Goal: Task Accomplishment & Management: Use online tool/utility

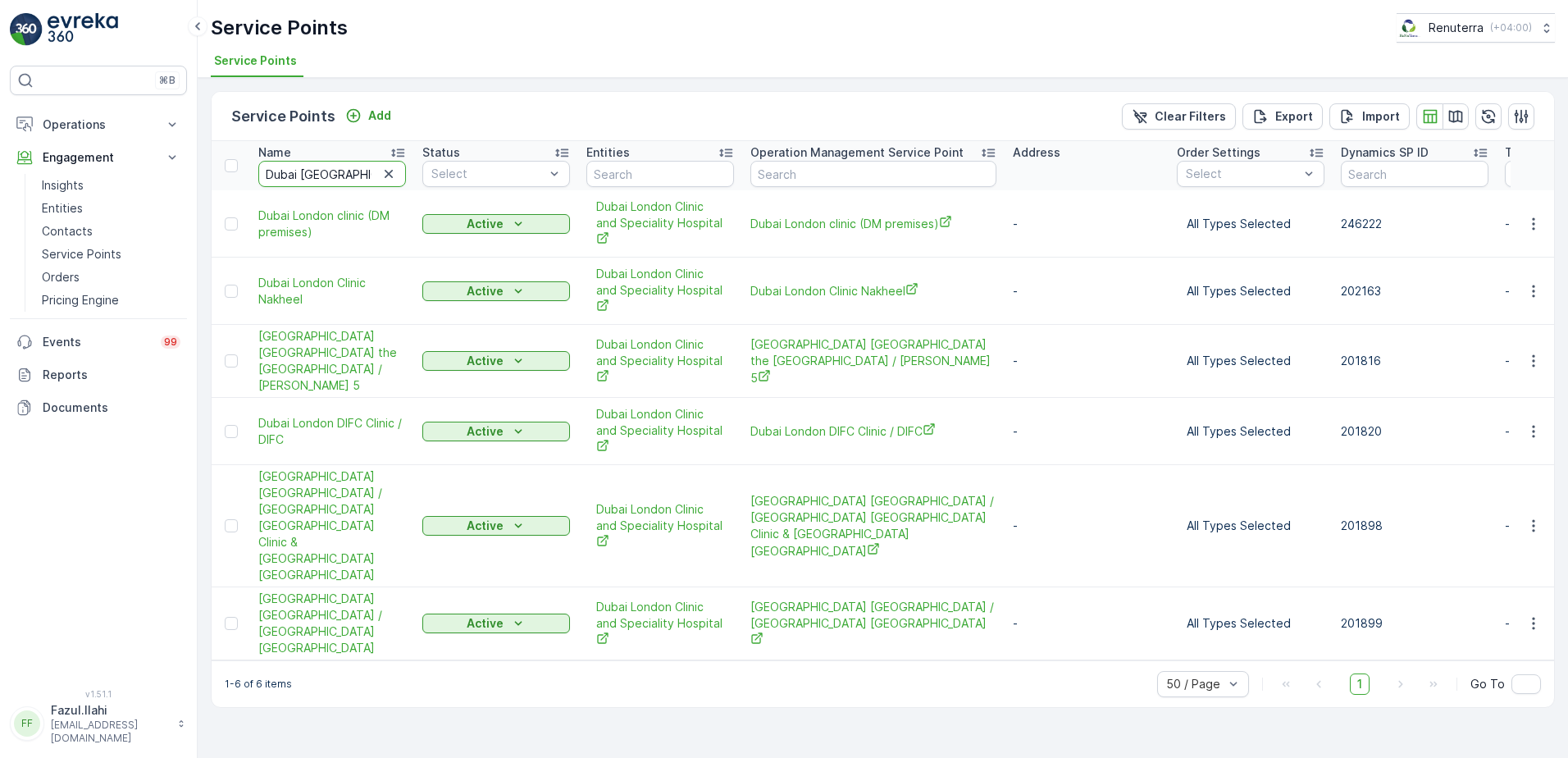
click at [319, 171] on input "Dubai [GEOGRAPHIC_DATA]" at bounding box center [332, 174] width 147 height 26
type input "drea"
click at [350, 179] on input "drea" at bounding box center [332, 174] width 147 height 26
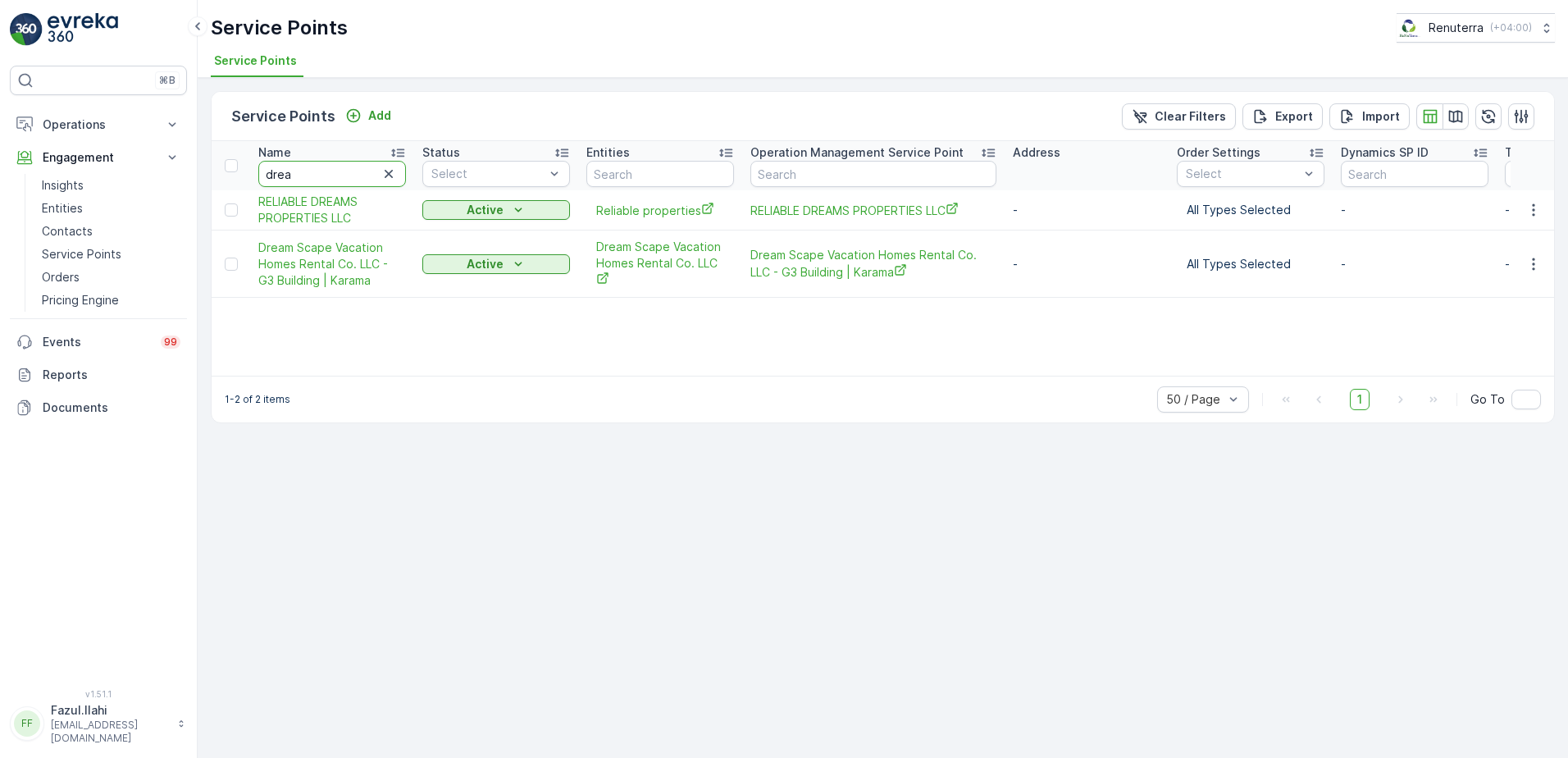
click at [694, 327] on div "Name drea Status Select Entities Operation Management Service Point Address Ord…" at bounding box center [883, 258] width 1342 height 234
click at [1531, 268] on icon "button" at bounding box center [1533, 264] width 16 height 16
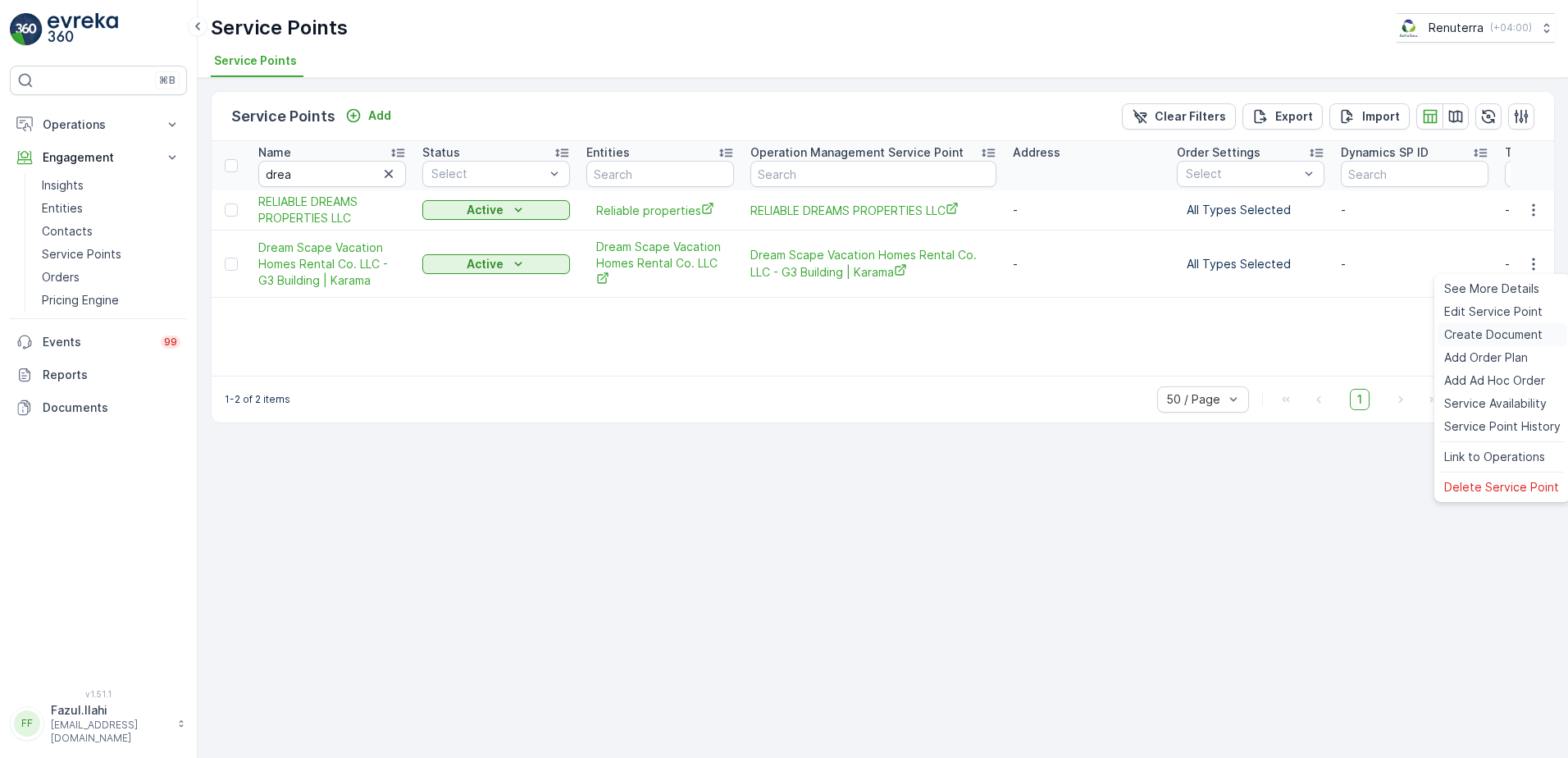
click at [1457, 338] on span "Create Document" at bounding box center [1493, 334] width 98 height 16
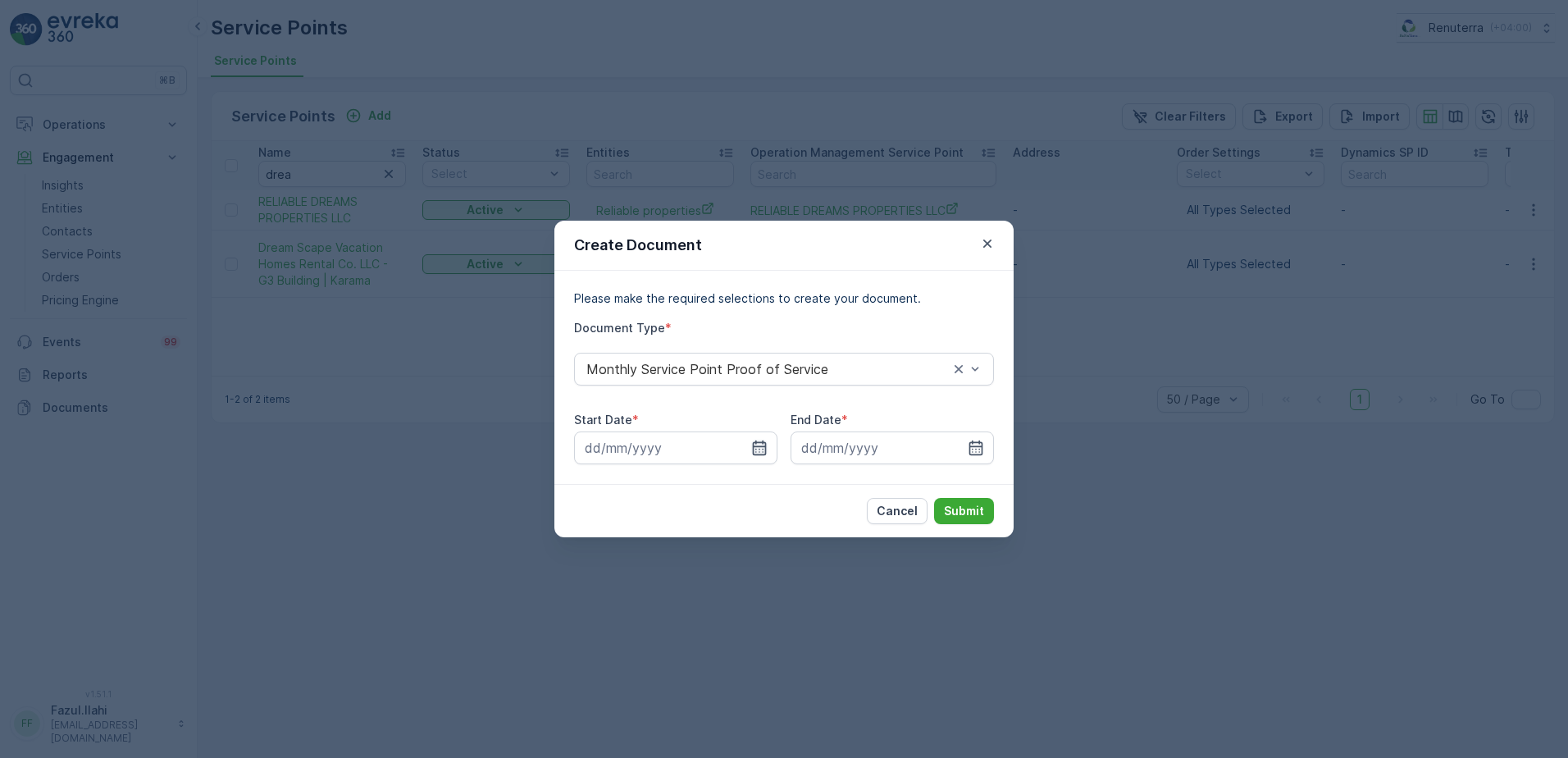
click at [758, 449] on icon "button" at bounding box center [759, 447] width 16 height 16
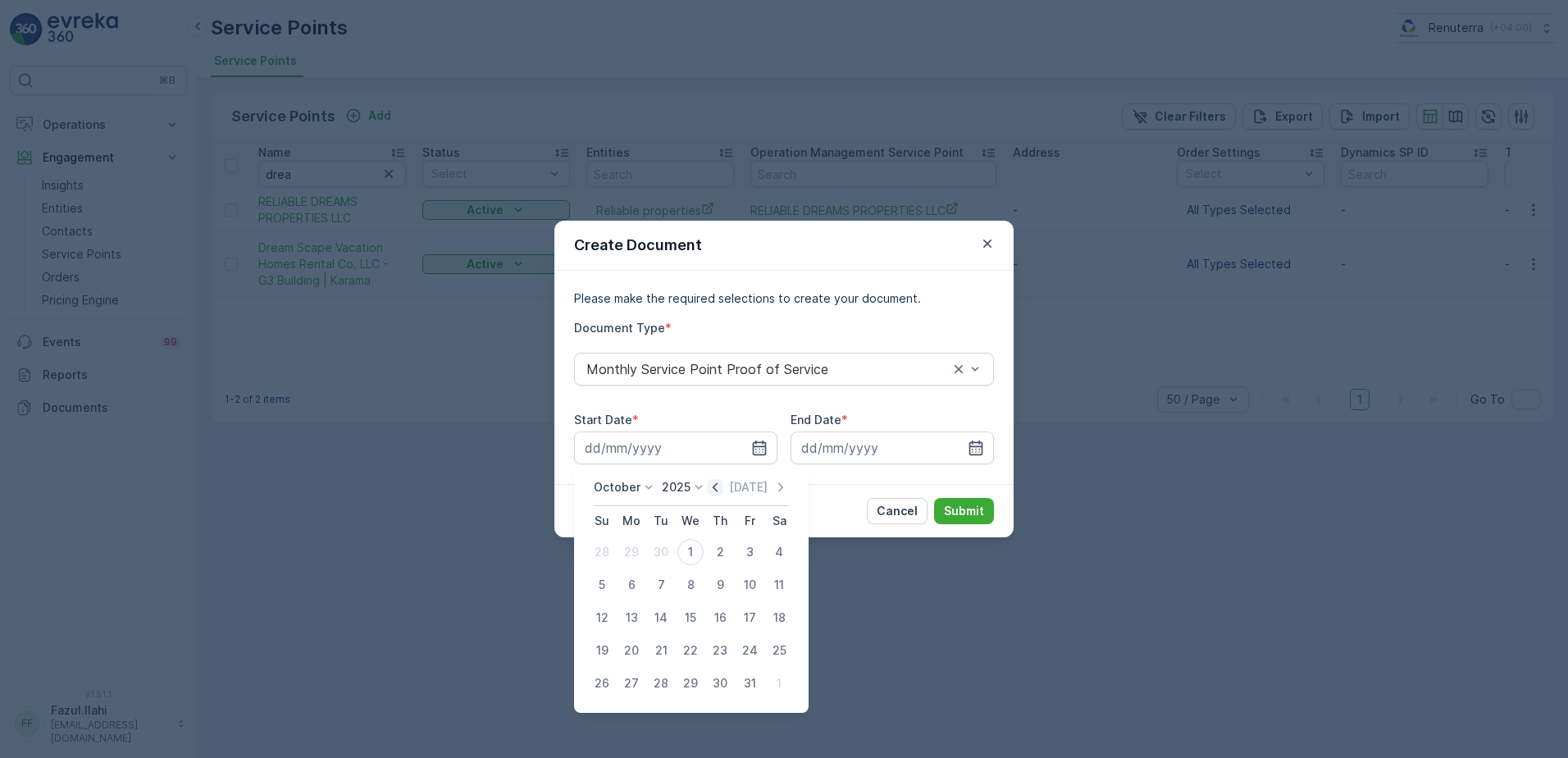
click at [717, 487] on icon "button" at bounding box center [715, 487] width 5 height 9
click at [638, 550] on div "1" at bounding box center [631, 552] width 26 height 26
type input "[DATE]"
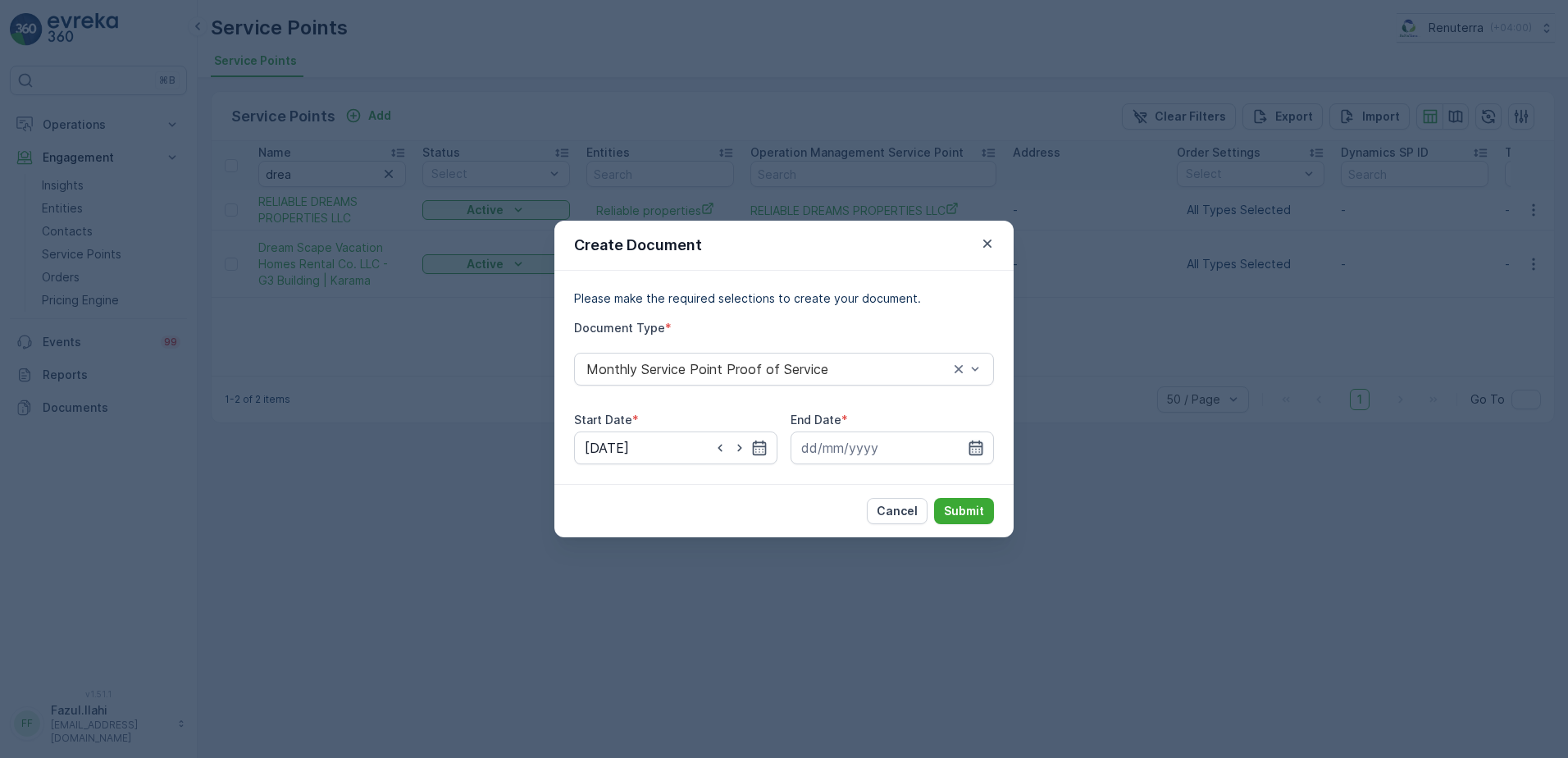
click at [972, 456] on icon "button" at bounding box center [976, 448] width 14 height 15
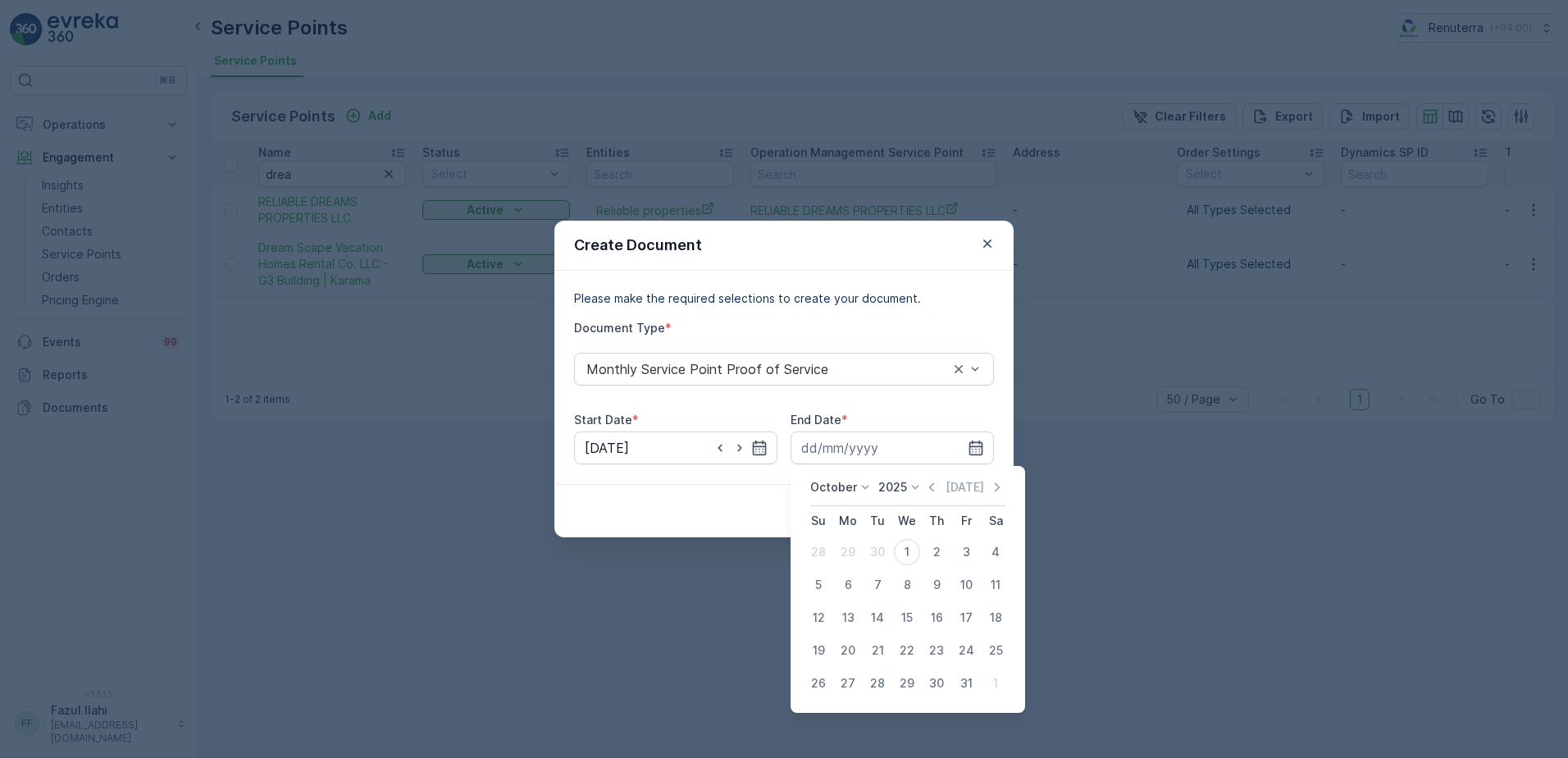
click at [936, 493] on icon "button" at bounding box center [931, 487] width 16 height 16
click at [873, 687] on div "30" at bounding box center [877, 683] width 26 height 26
type input "[DATE]"
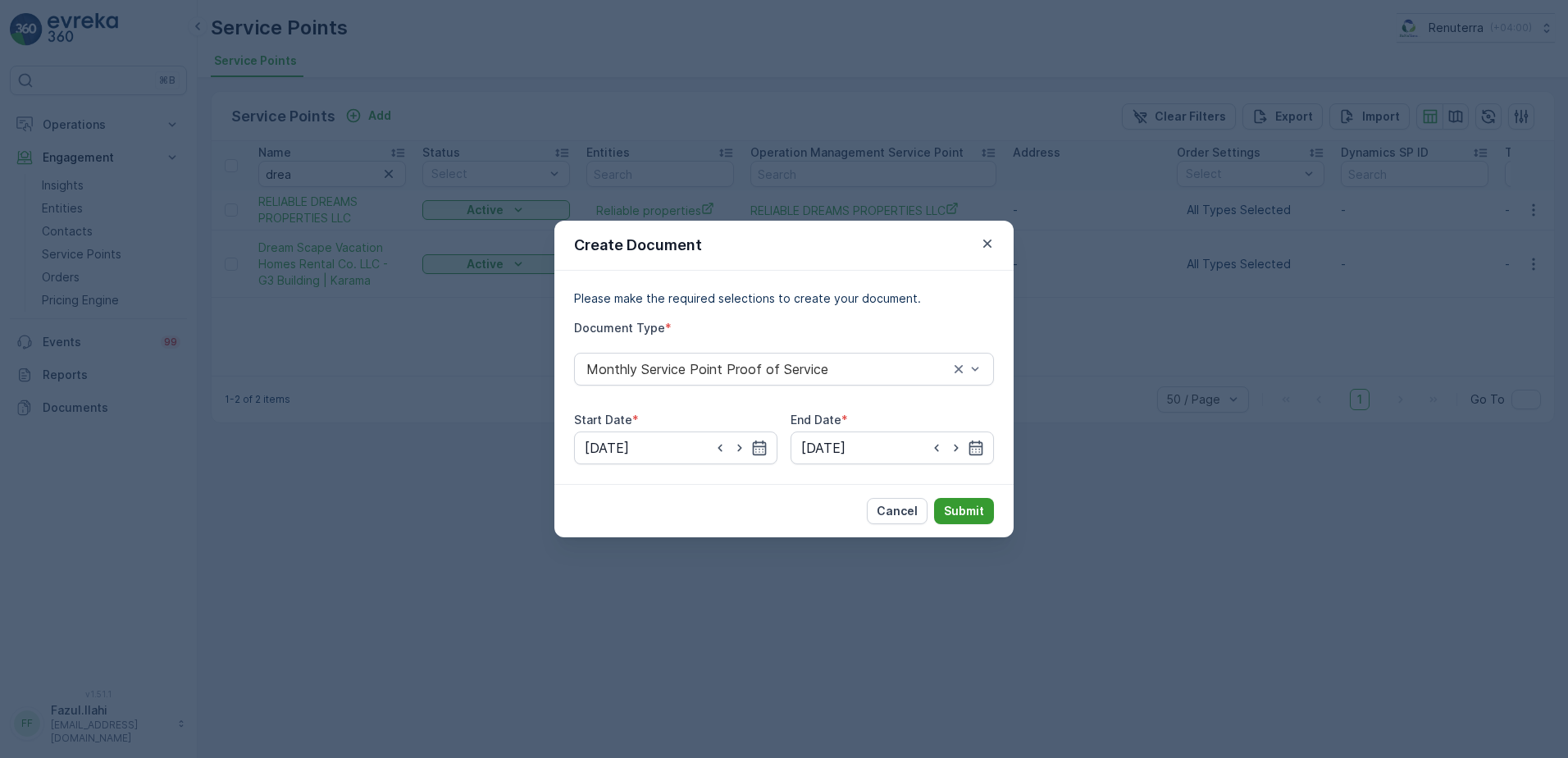
click at [952, 519] on button "Submit" at bounding box center [963, 511] width 60 height 26
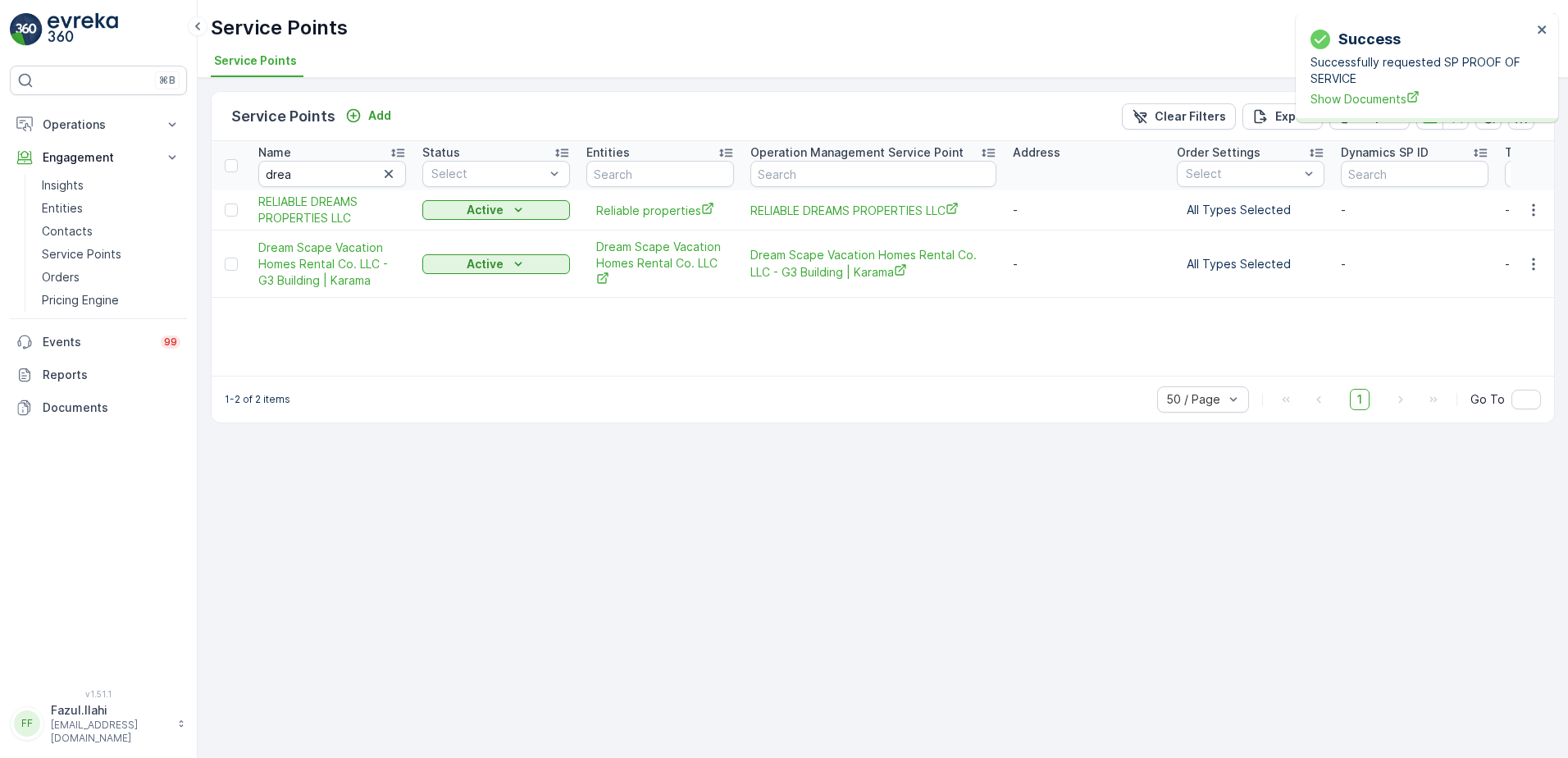
click at [1377, 109] on div "Success Successfully requested SP PROOF OF SERVICE Show Documents" at bounding box center [1421, 67] width 232 height 90
click at [1373, 103] on span "Show Documents" at bounding box center [1421, 98] width 221 height 17
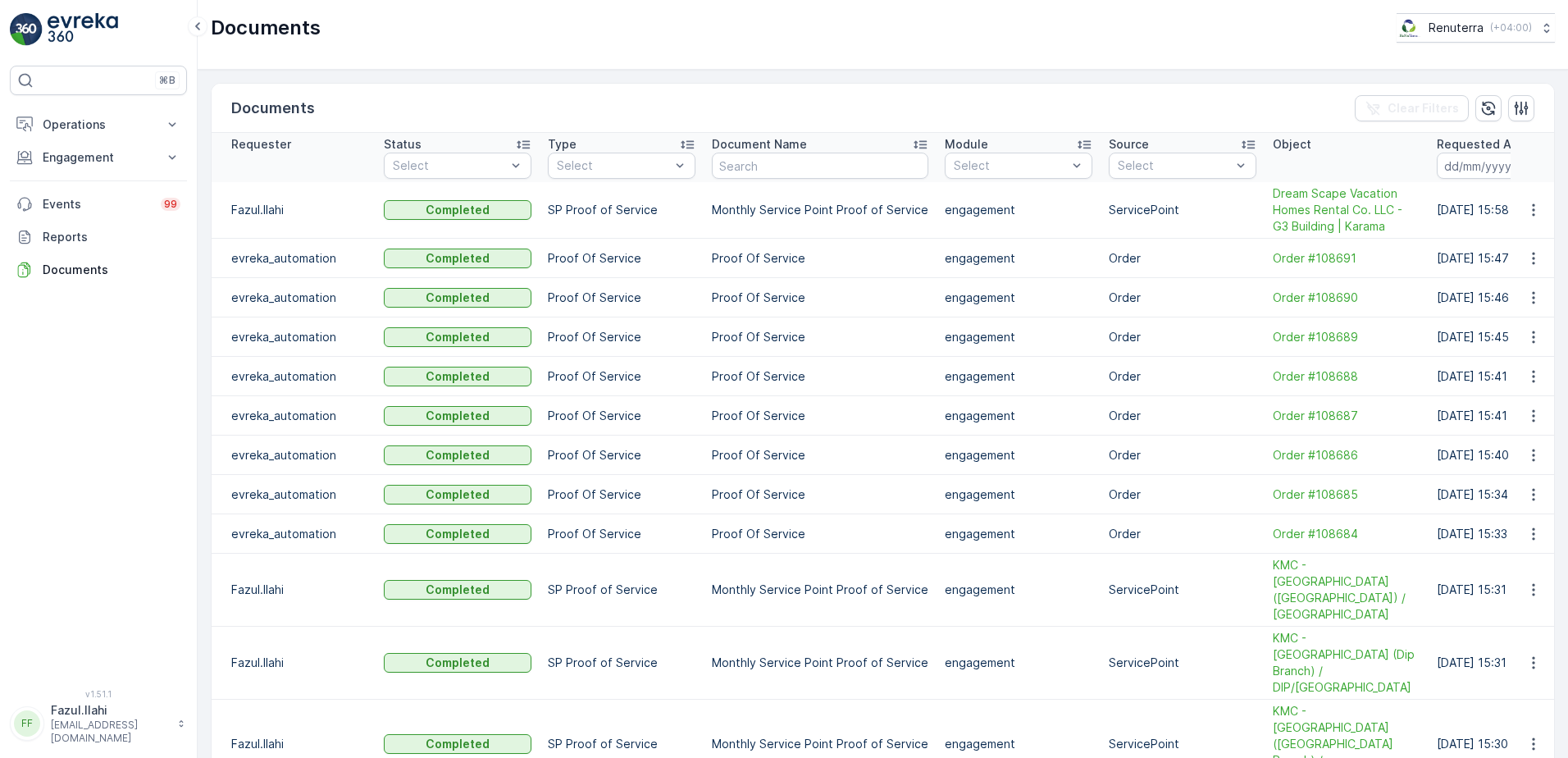
click at [1532, 211] on icon "button" at bounding box center [1533, 210] width 3 height 12
click at [1511, 240] on span "See Details" at bounding box center [1528, 233] width 63 height 16
